Goal: Information Seeking & Learning: Learn about a topic

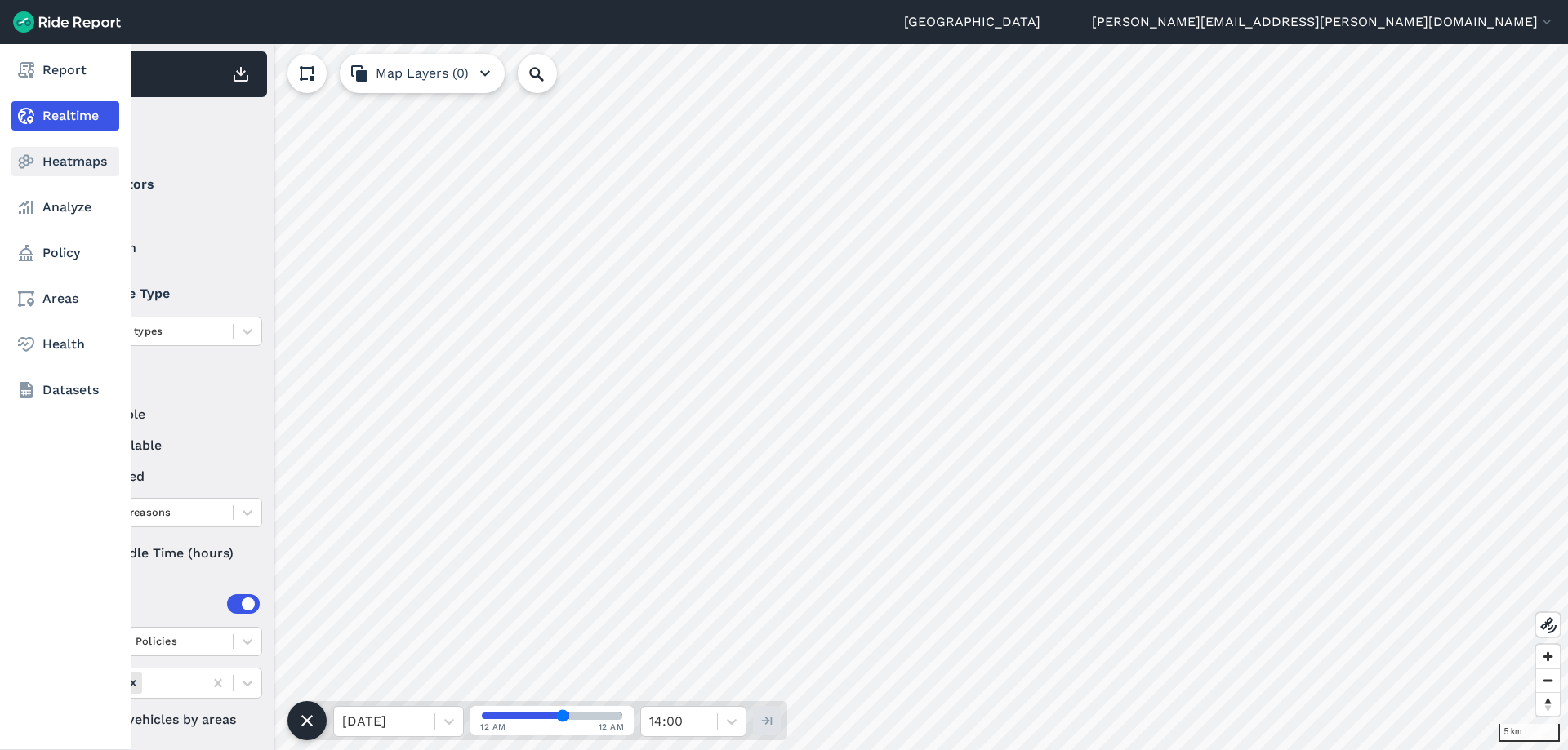
click at [48, 161] on link "Heatmaps" at bounding box center [66, 161] width 108 height 29
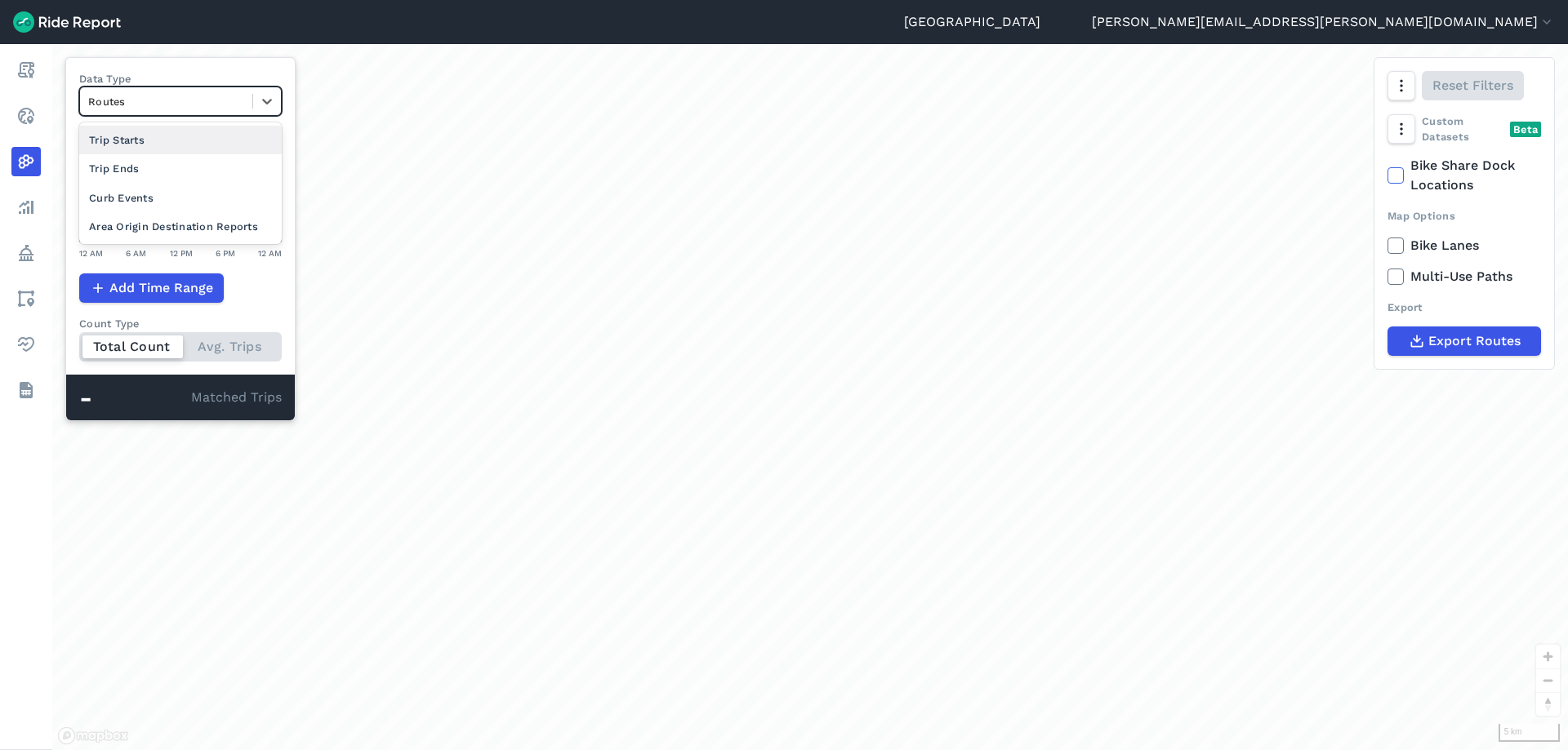
click at [243, 98] on div at bounding box center [166, 101] width 156 height 19
click at [189, 199] on div "Curb Events" at bounding box center [180, 198] width 203 height 28
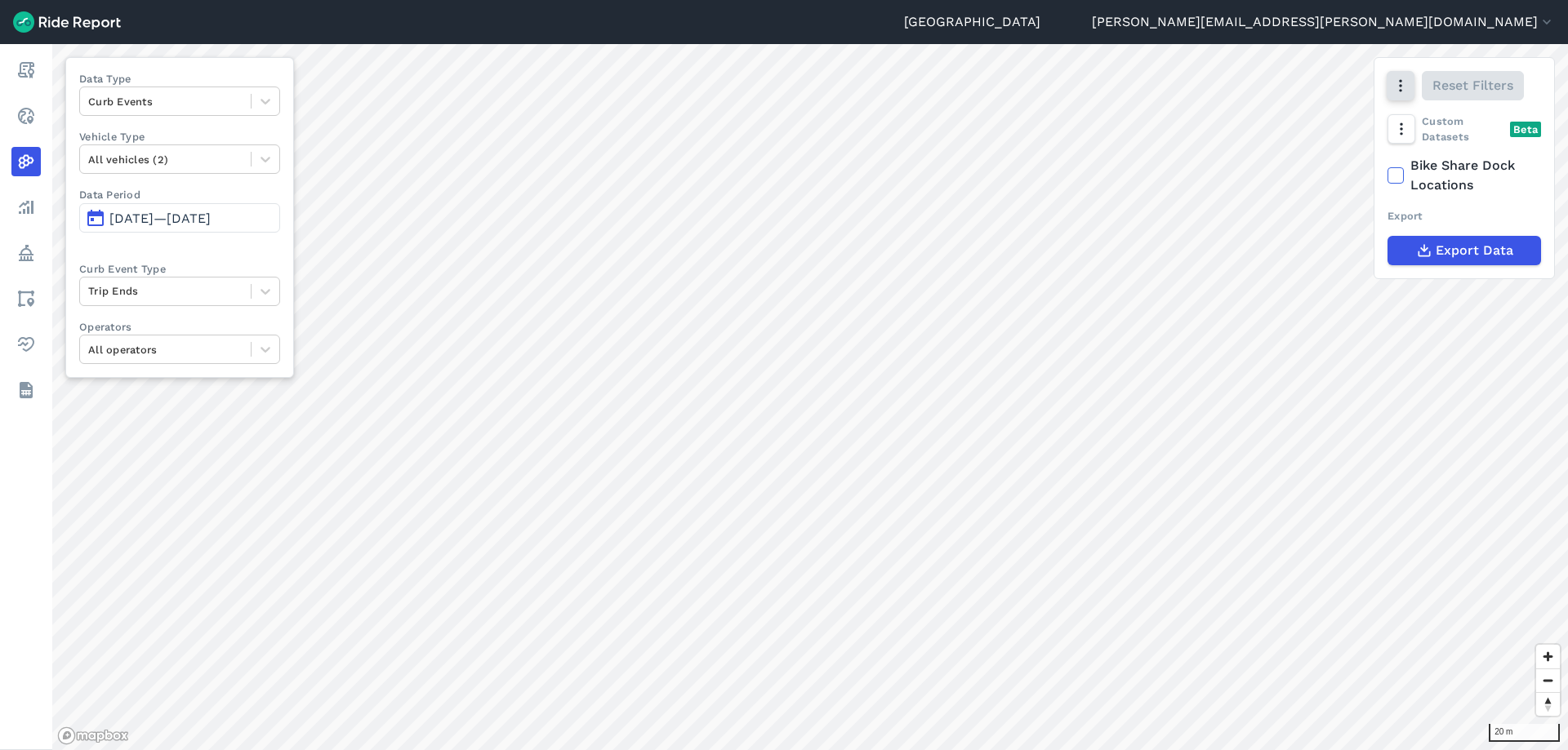
click at [1410, 81] on button "button" at bounding box center [1400, 85] width 27 height 29
click at [1394, 130] on icon "button" at bounding box center [1400, 129] width 17 height 17
click at [1396, 84] on icon "button" at bounding box center [1400, 86] width 17 height 17
click at [1320, 158] on label "Satellite" at bounding box center [1313, 154] width 91 height 34
click at [1268, 92] on input "Satellite" at bounding box center [1268, 86] width 0 height 11
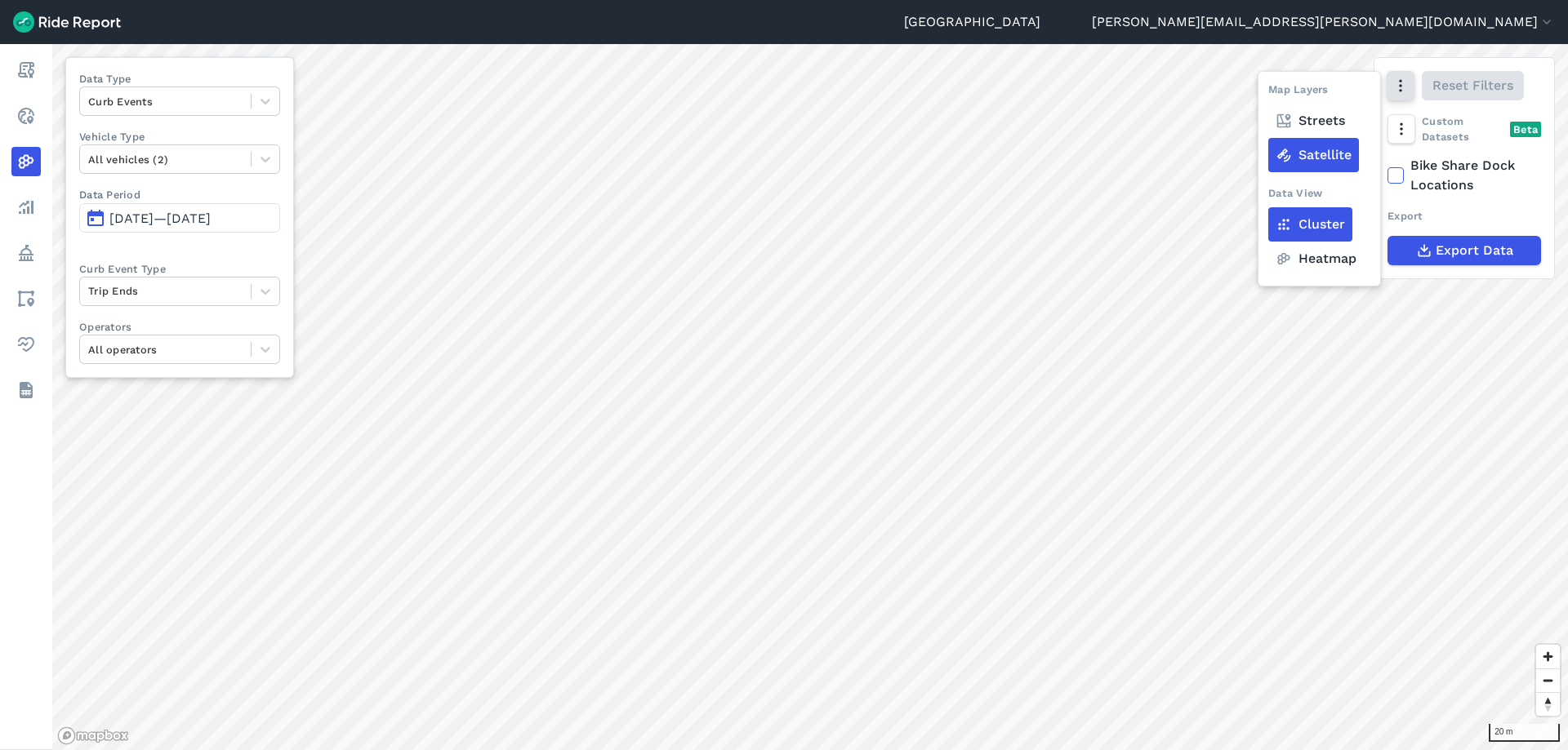
click at [1392, 88] on icon "button" at bounding box center [1400, 86] width 17 height 17
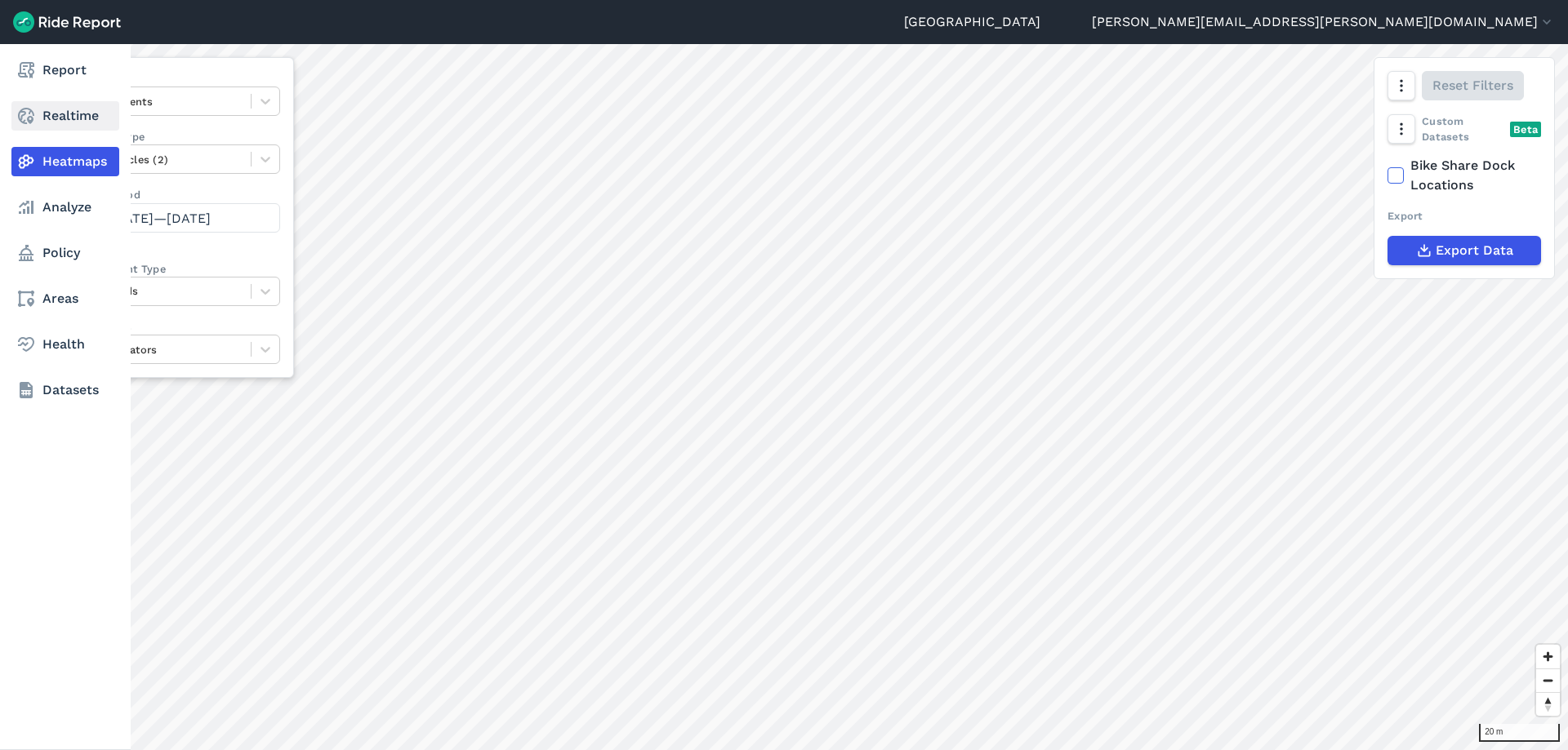
click at [60, 115] on link "Realtime" at bounding box center [66, 115] width 108 height 29
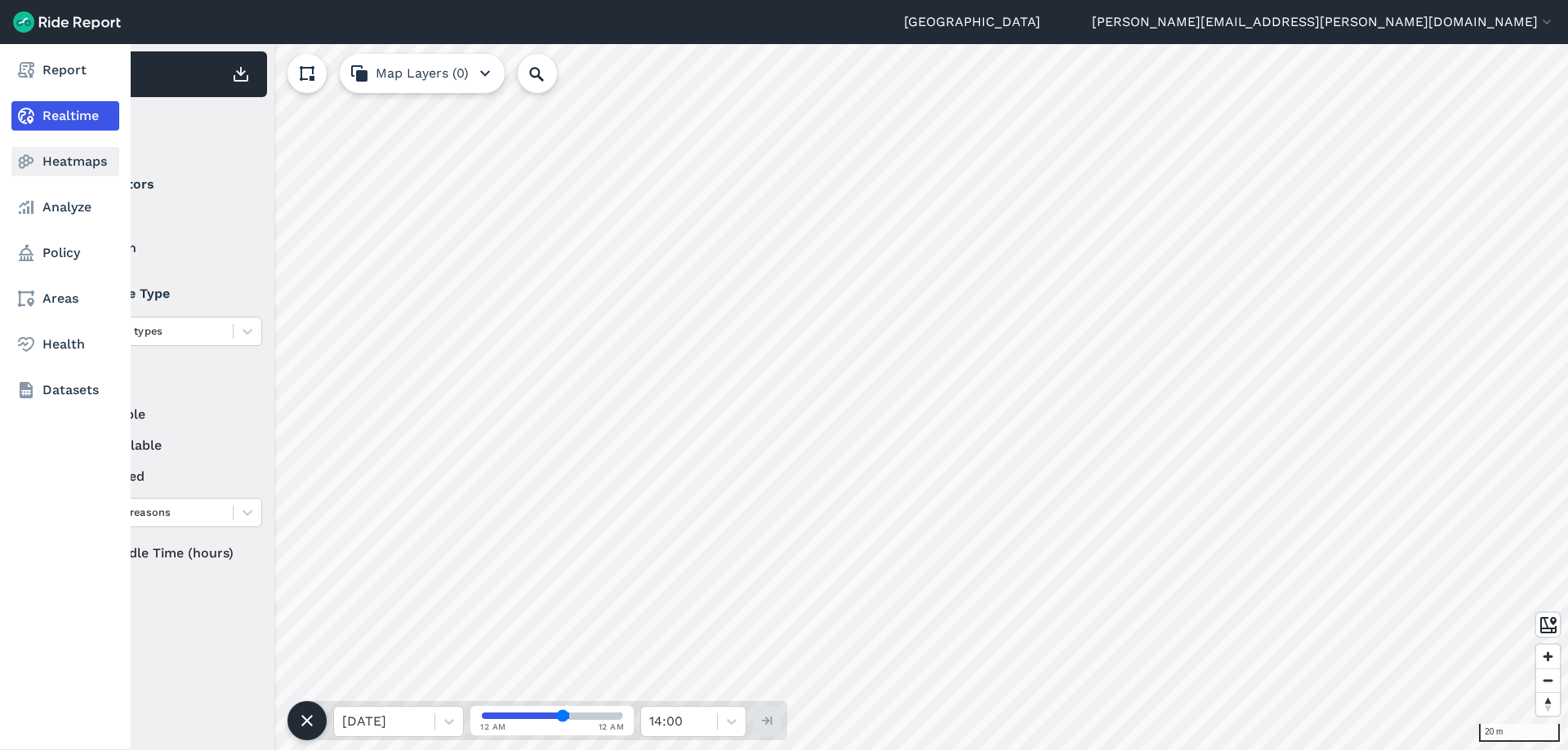
click at [57, 165] on link "Heatmaps" at bounding box center [66, 161] width 108 height 29
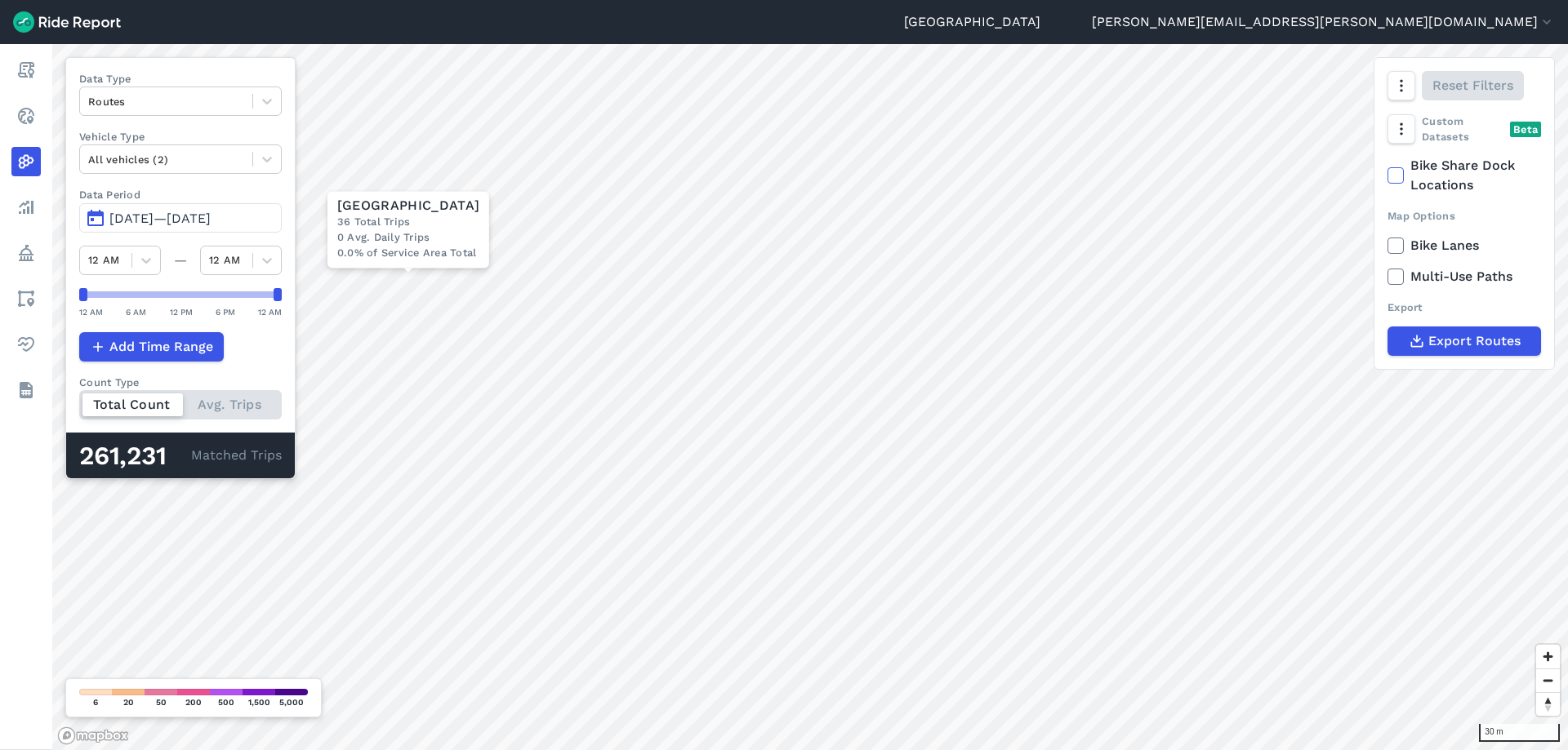
click at [258, 279] on div "30 m × Footscray Road Trail 36 Total Trips 0 Avg. Daily Trips 0.0% of Service A…" at bounding box center [810, 397] width 1516 height 706
click at [197, 97] on div at bounding box center [166, 101] width 156 height 19
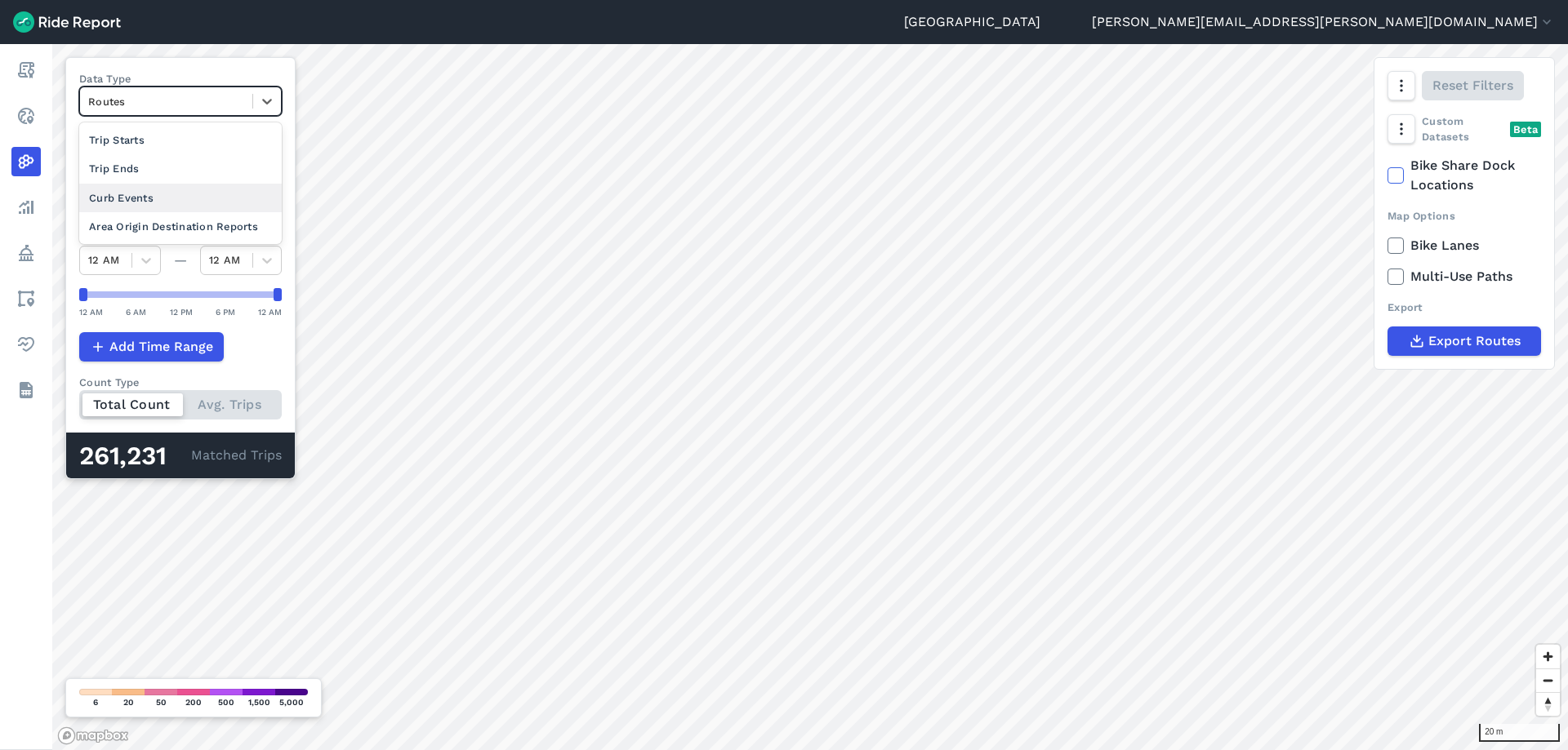
click at [136, 193] on div "Curb Events" at bounding box center [180, 198] width 203 height 28
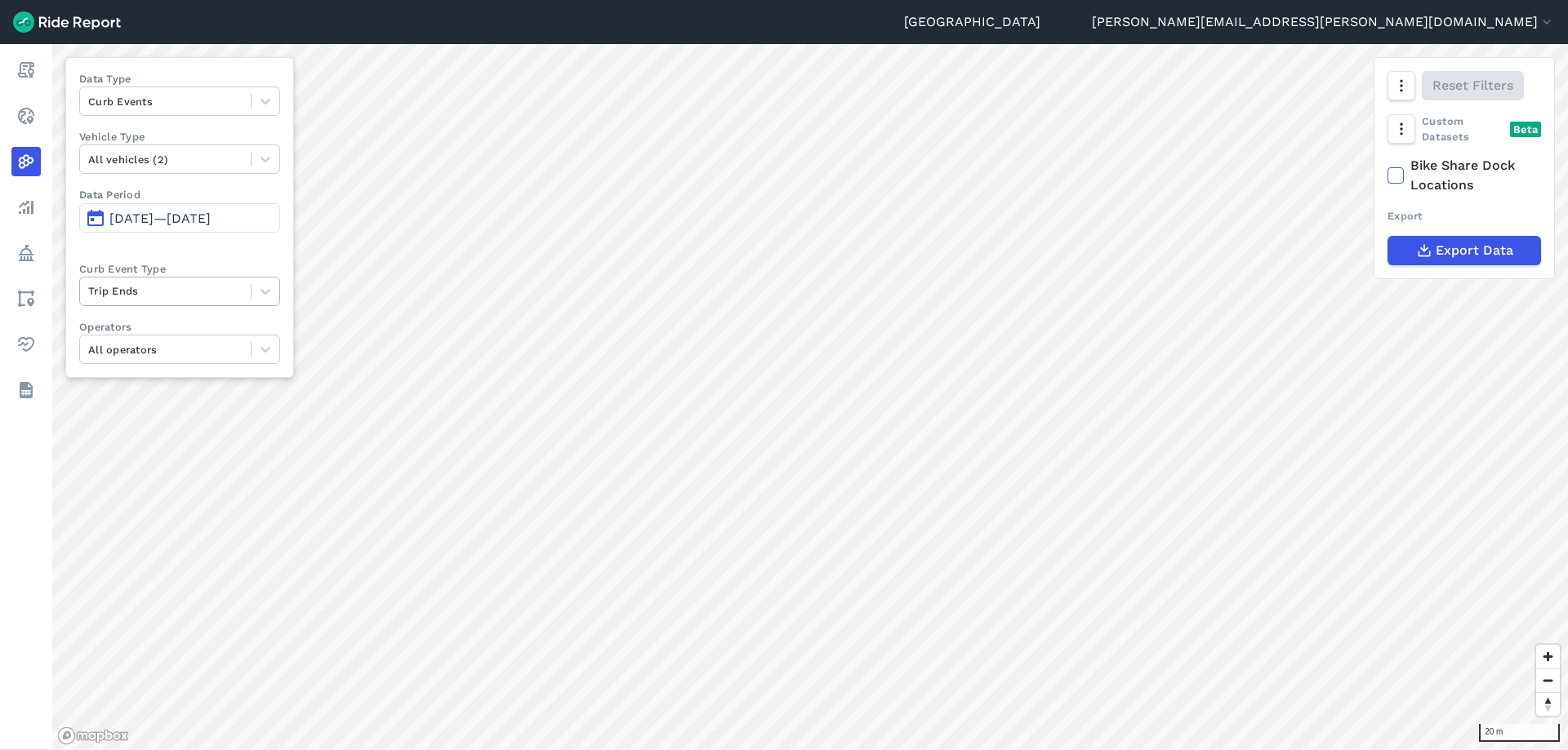
click at [189, 289] on div at bounding box center [165, 291] width 155 height 19
click at [165, 334] on div "Trip Starts" at bounding box center [179, 330] width 201 height 28
click at [211, 225] on span "[DATE]—[DATE]" at bounding box center [160, 218] width 101 height 16
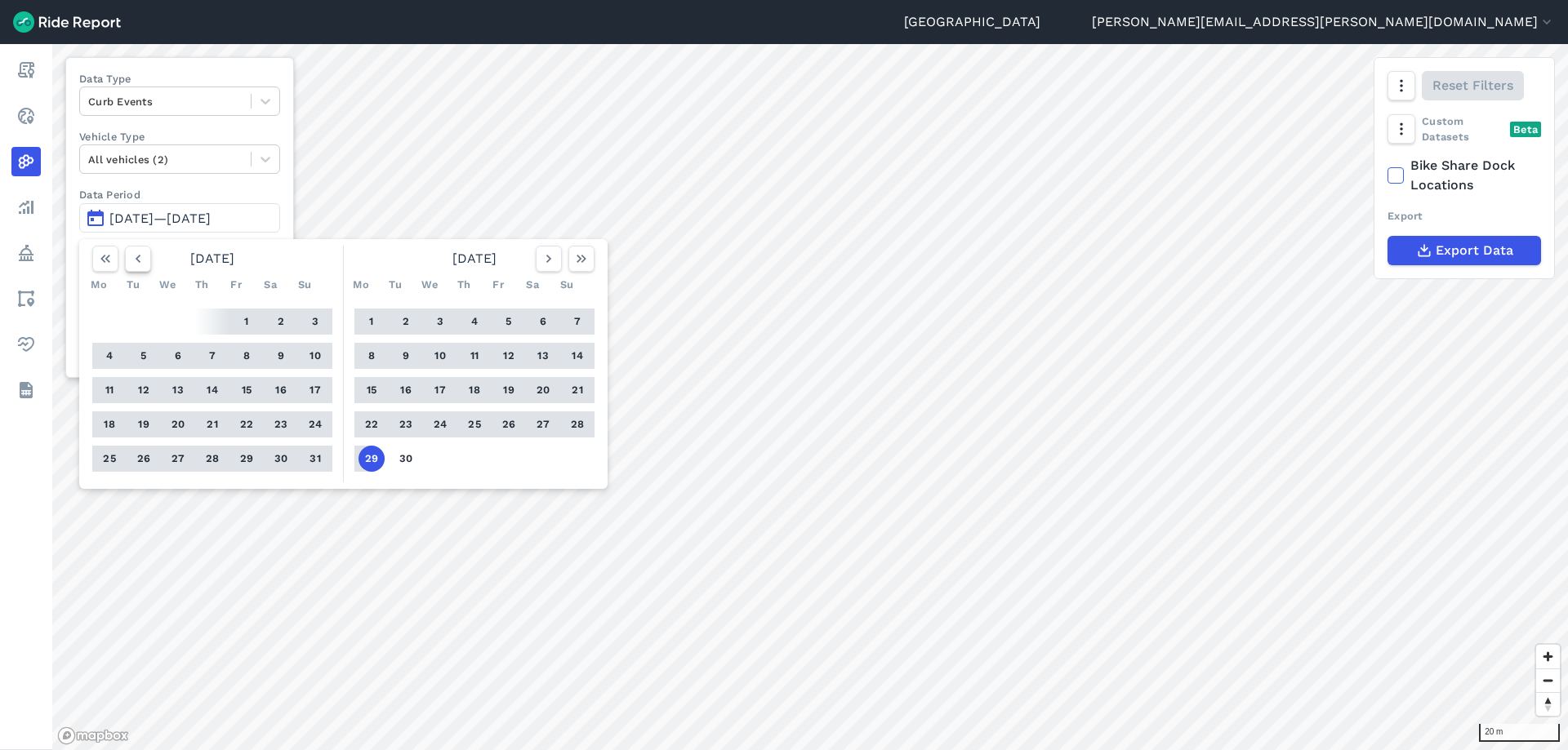
click at [145, 259] on icon "button" at bounding box center [138, 259] width 17 height 17
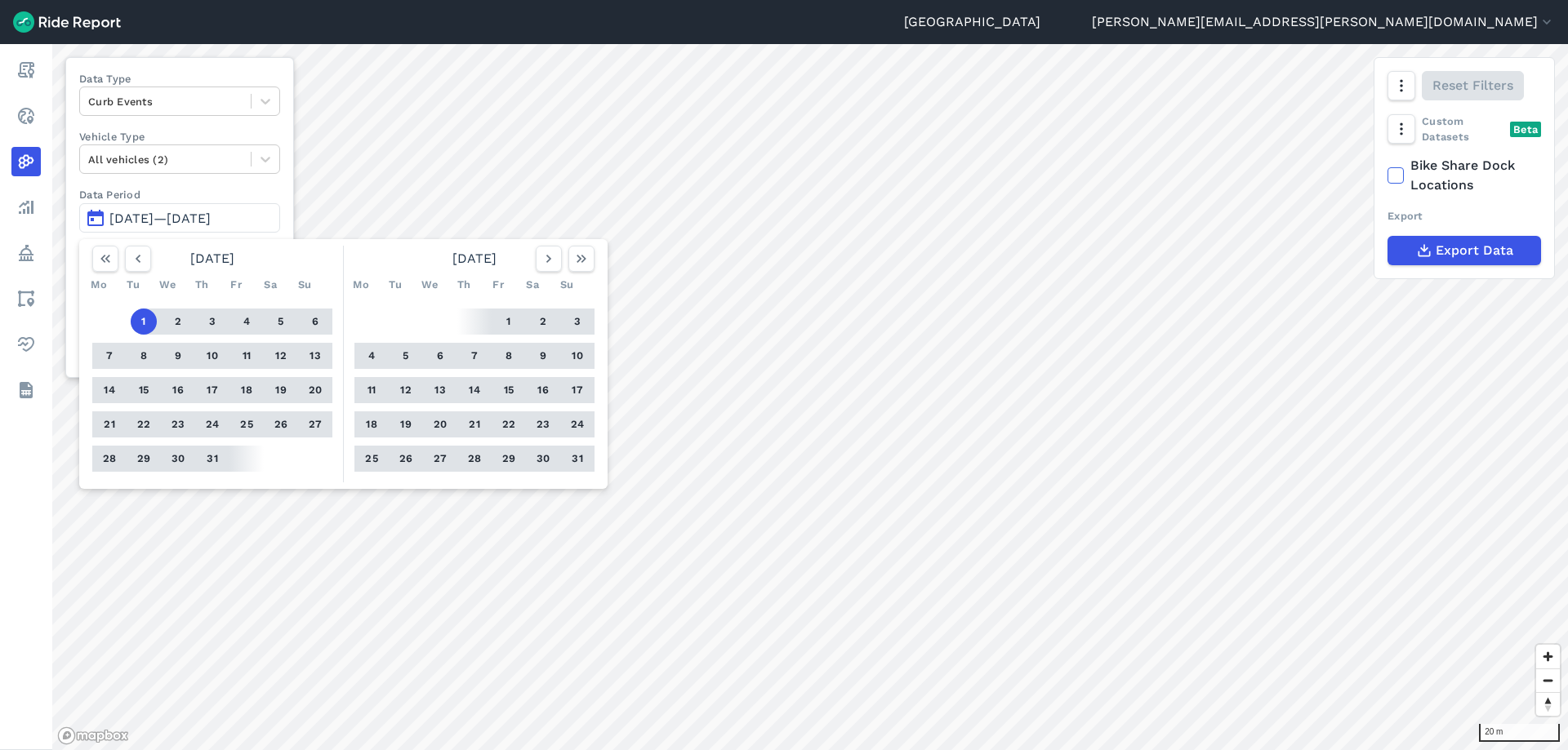
click at [142, 317] on button "1" at bounding box center [143, 321] width 26 height 26
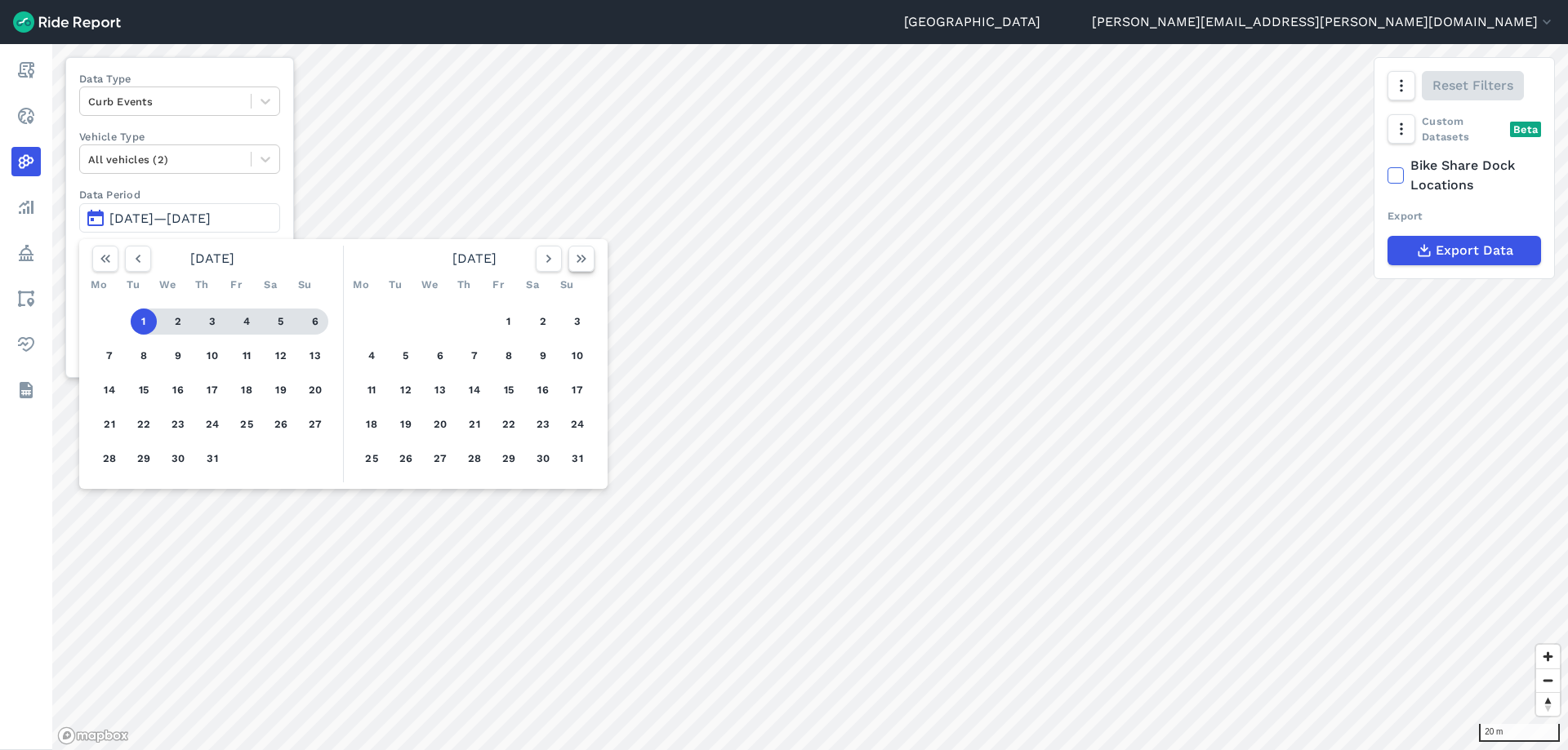
click at [587, 255] on icon "button" at bounding box center [582, 259] width 17 height 17
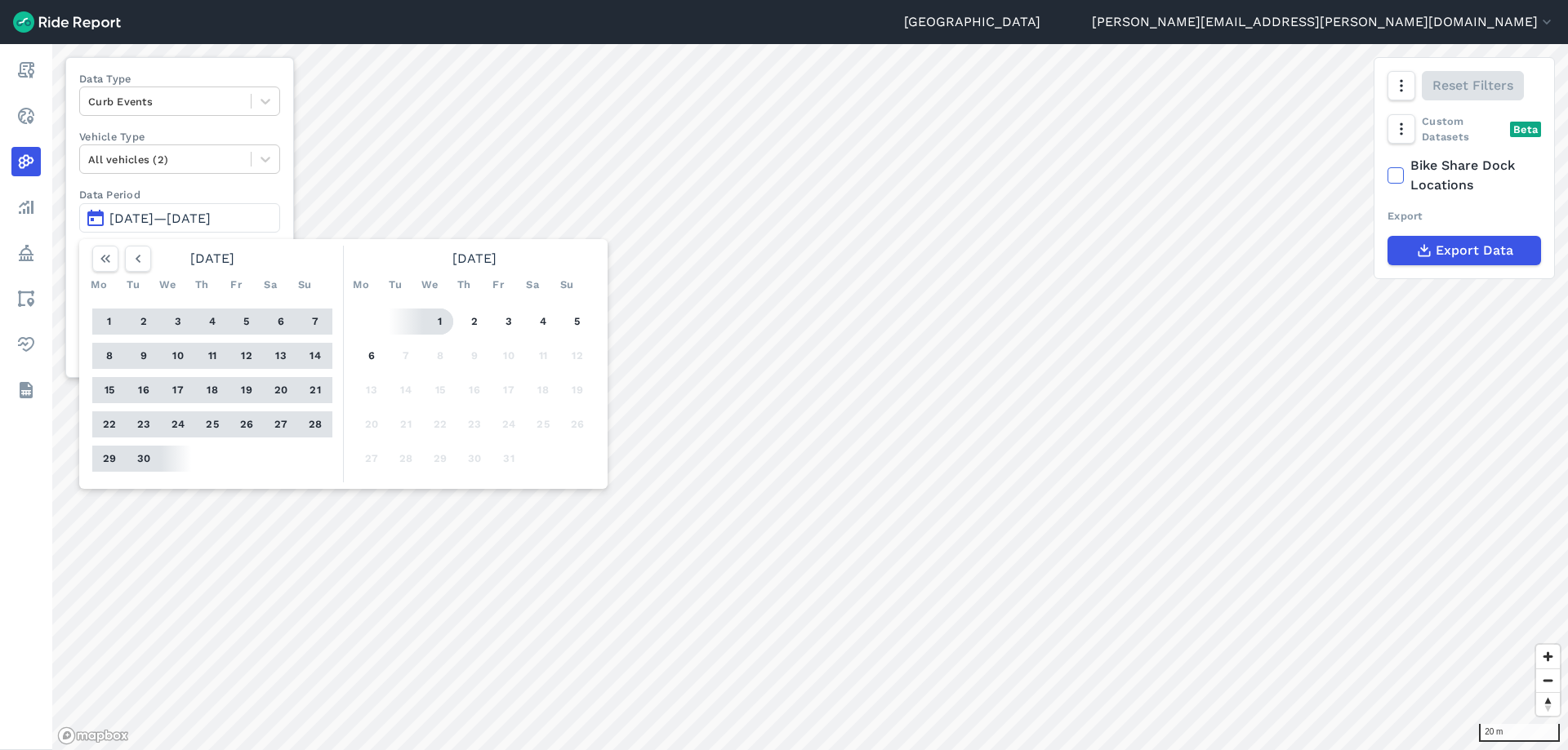
click at [443, 322] on button "1" at bounding box center [440, 321] width 26 height 26
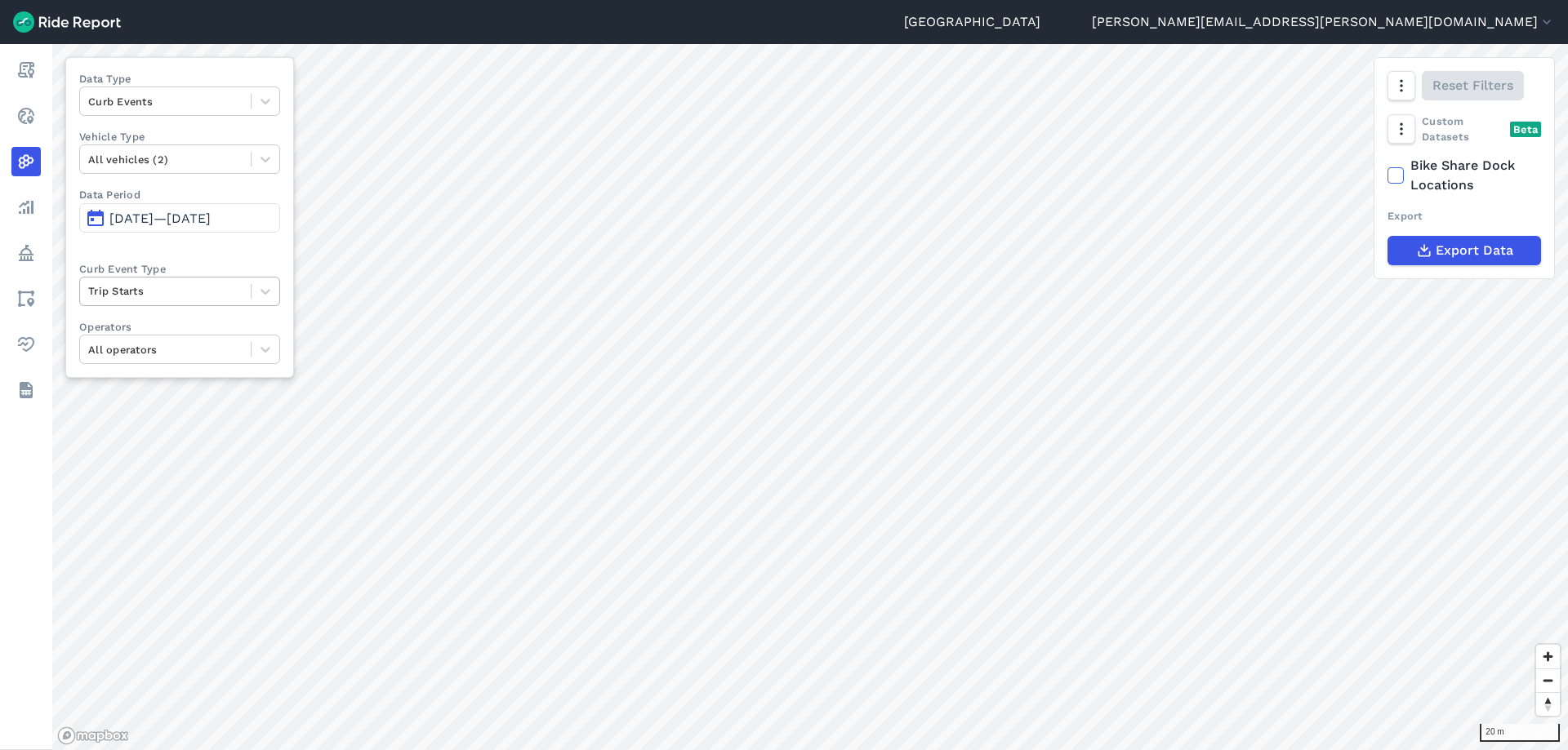
click at [154, 294] on div at bounding box center [165, 291] width 155 height 19
click at [133, 332] on div "Trip Ends" at bounding box center [179, 330] width 201 height 28
click at [187, 294] on div at bounding box center [165, 291] width 155 height 19
click at [160, 334] on div "Trip Starts" at bounding box center [179, 330] width 201 height 28
click at [135, 287] on div at bounding box center [165, 291] width 155 height 19
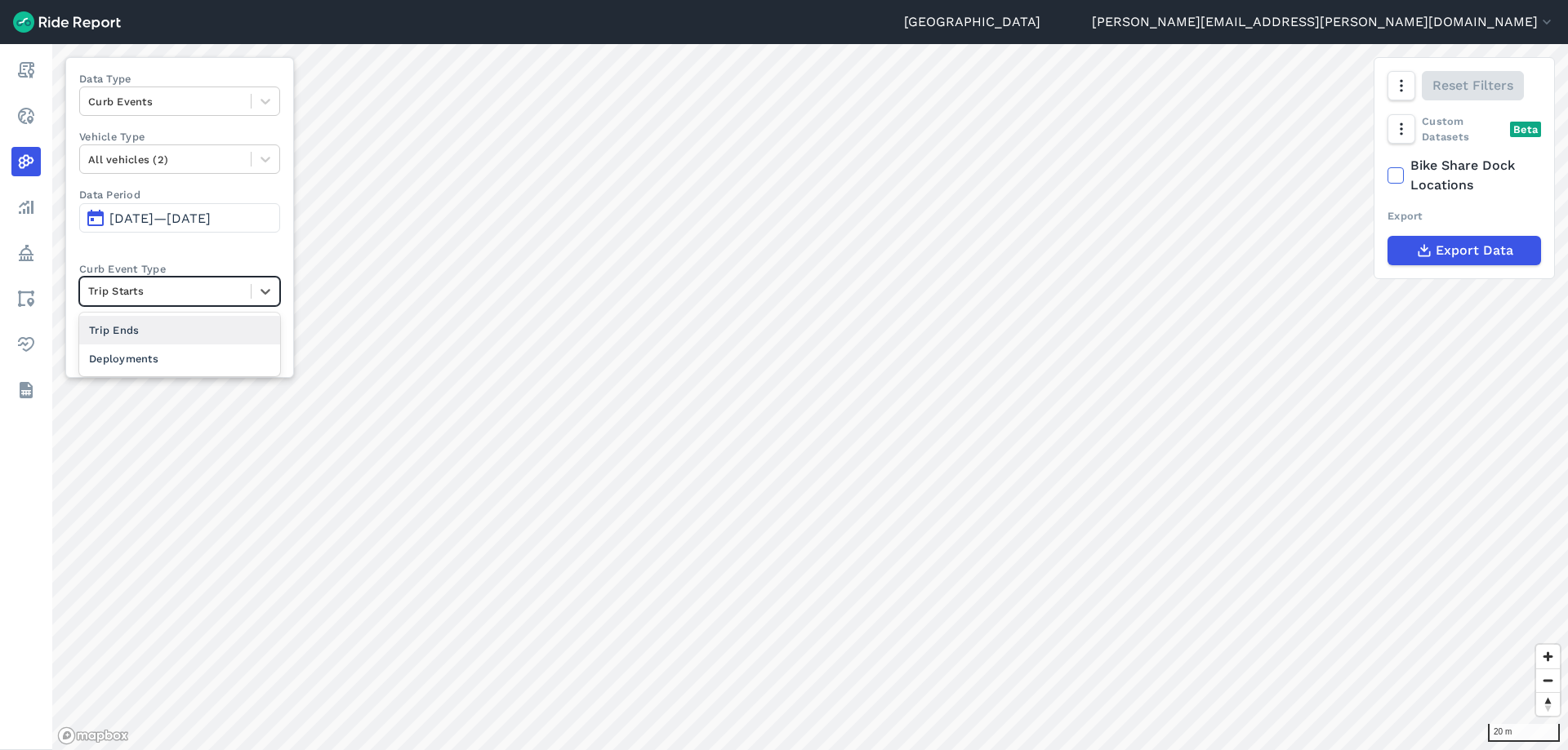
click at [135, 332] on div "Trip Ends" at bounding box center [179, 330] width 201 height 28
click at [153, 287] on div at bounding box center [165, 291] width 155 height 19
click at [150, 360] on div "Deployments" at bounding box center [179, 359] width 201 height 28
click at [220, 302] on div "Deployments" at bounding box center [165, 291] width 170 height 25
click at [165, 357] on div "Trip Ends" at bounding box center [179, 359] width 201 height 28
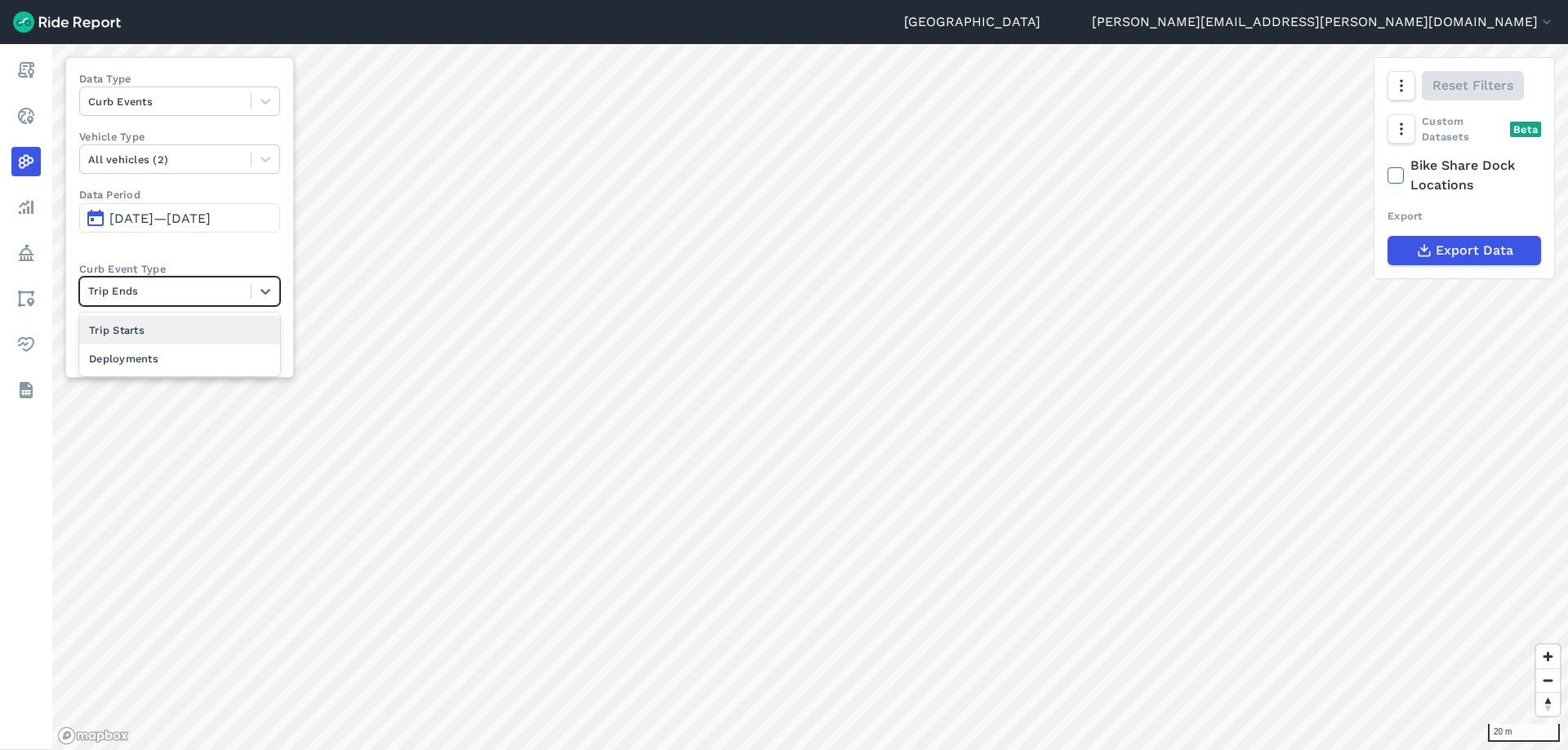
click at [158, 297] on div at bounding box center [165, 291] width 155 height 19
click at [159, 325] on div "Trip Starts" at bounding box center [179, 330] width 201 height 28
